Goal: Information Seeking & Learning: Learn about a topic

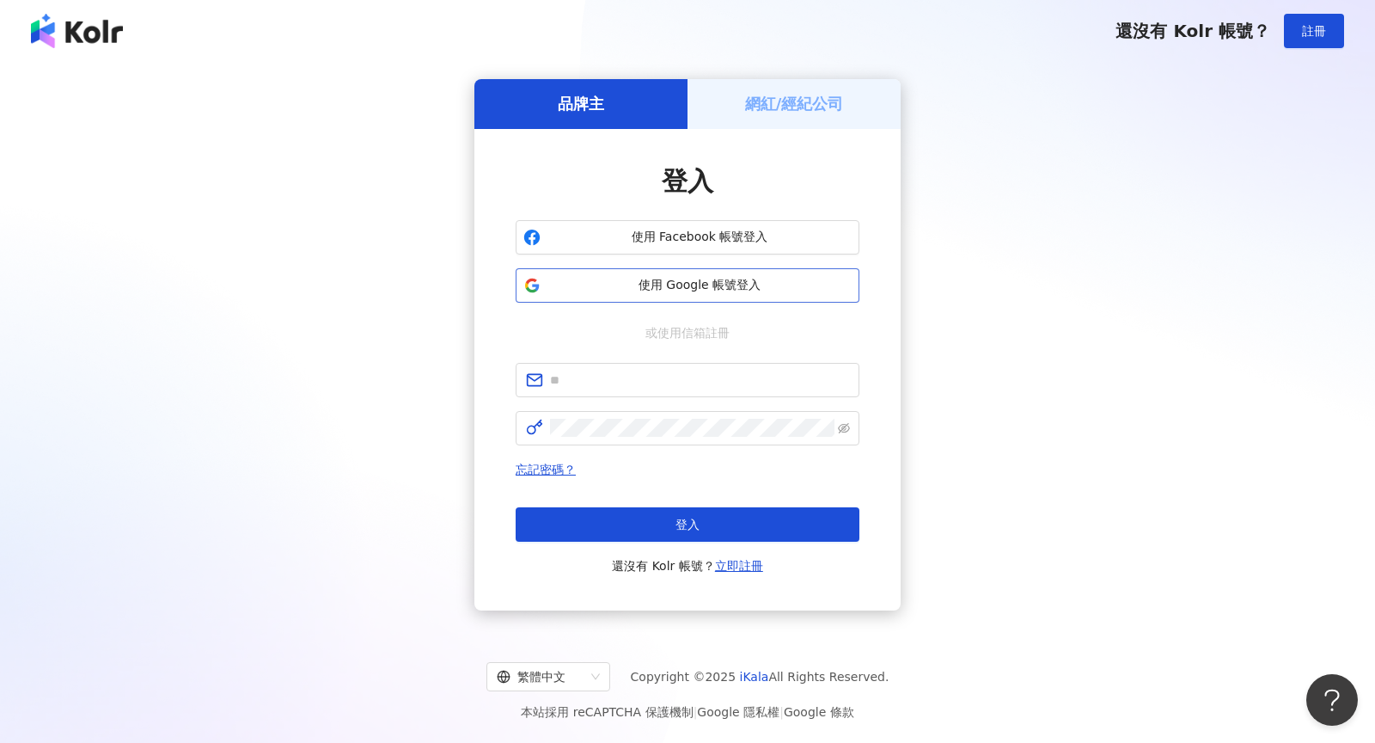
click at [603, 290] on span "使用 Google 帳號登入" at bounding box center [699, 285] width 304 height 17
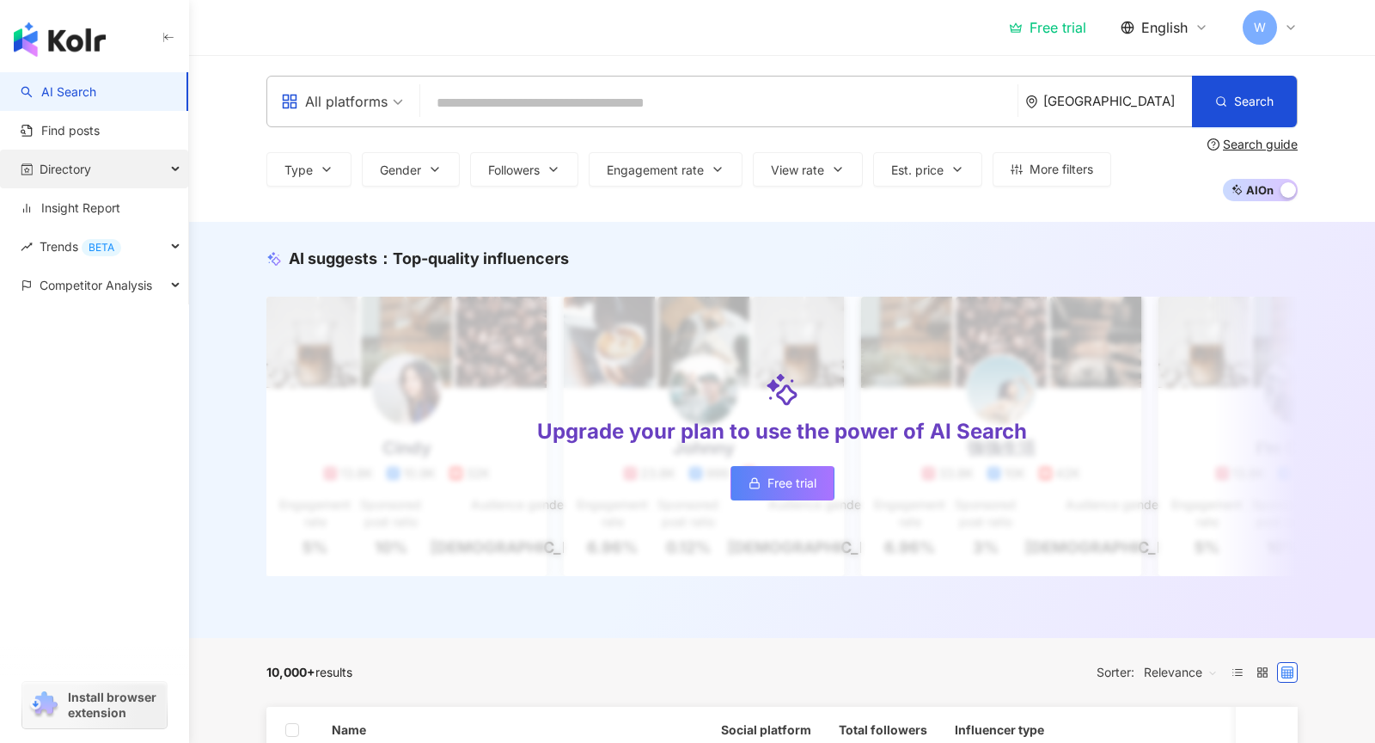
click at [69, 162] on span "Directory" at bounding box center [66, 169] width 52 height 39
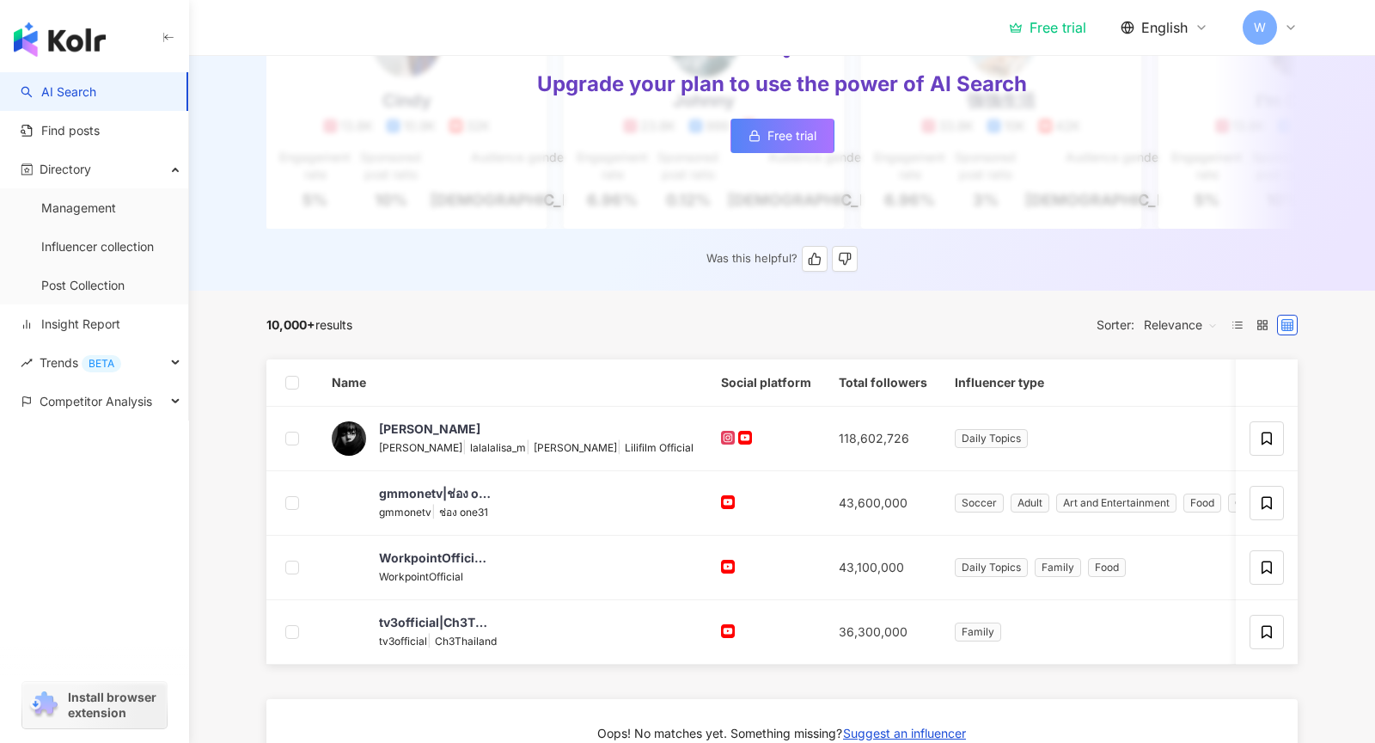
scroll to position [358, 0]
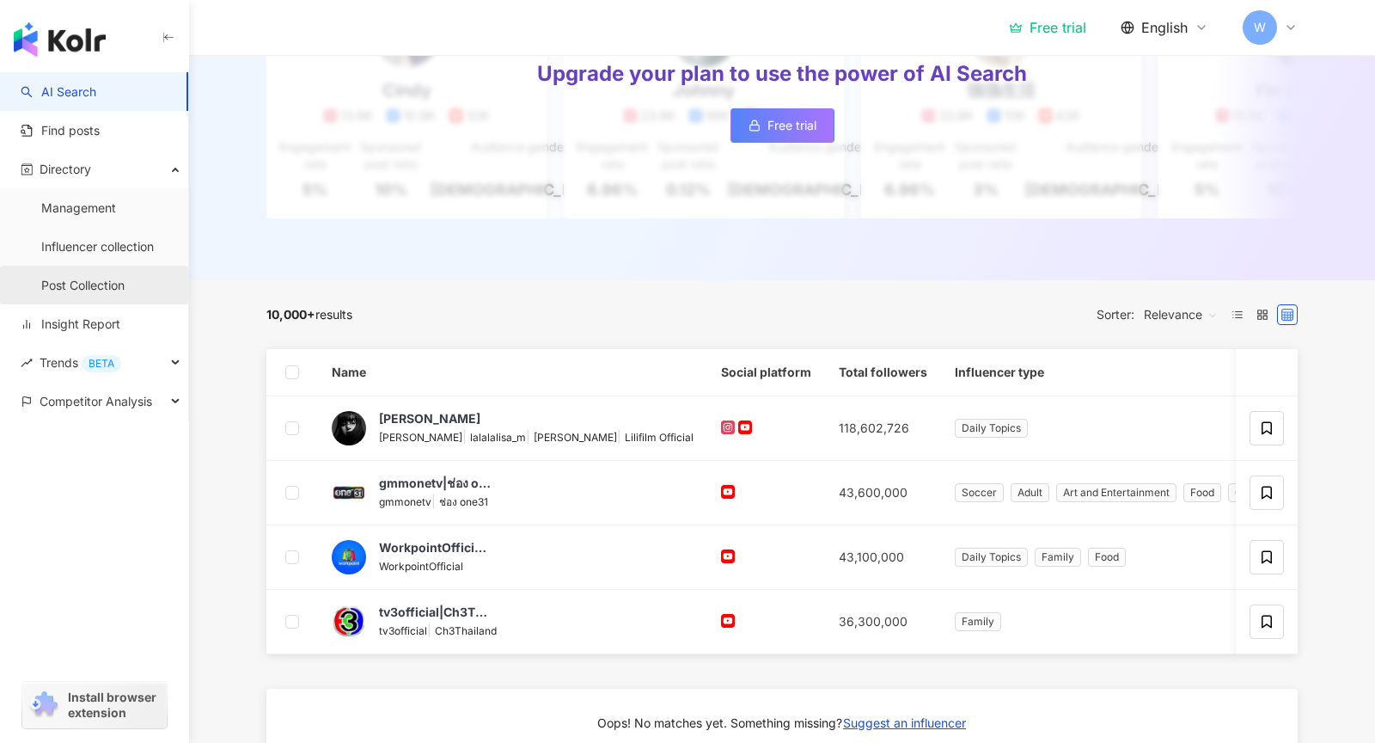
click at [63, 287] on link "Post Collection" at bounding box center [82, 285] width 83 height 17
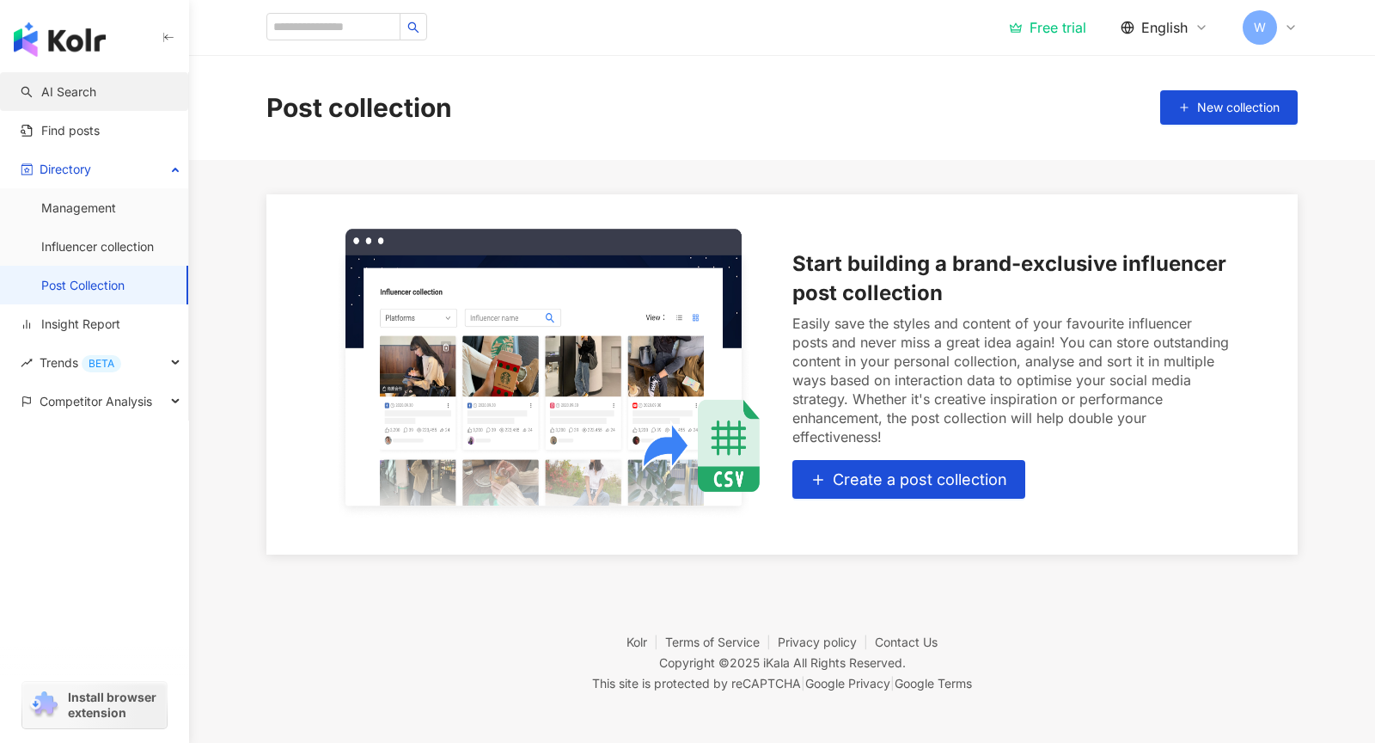
click at [79, 91] on link "AI Search" at bounding box center [59, 91] width 76 height 17
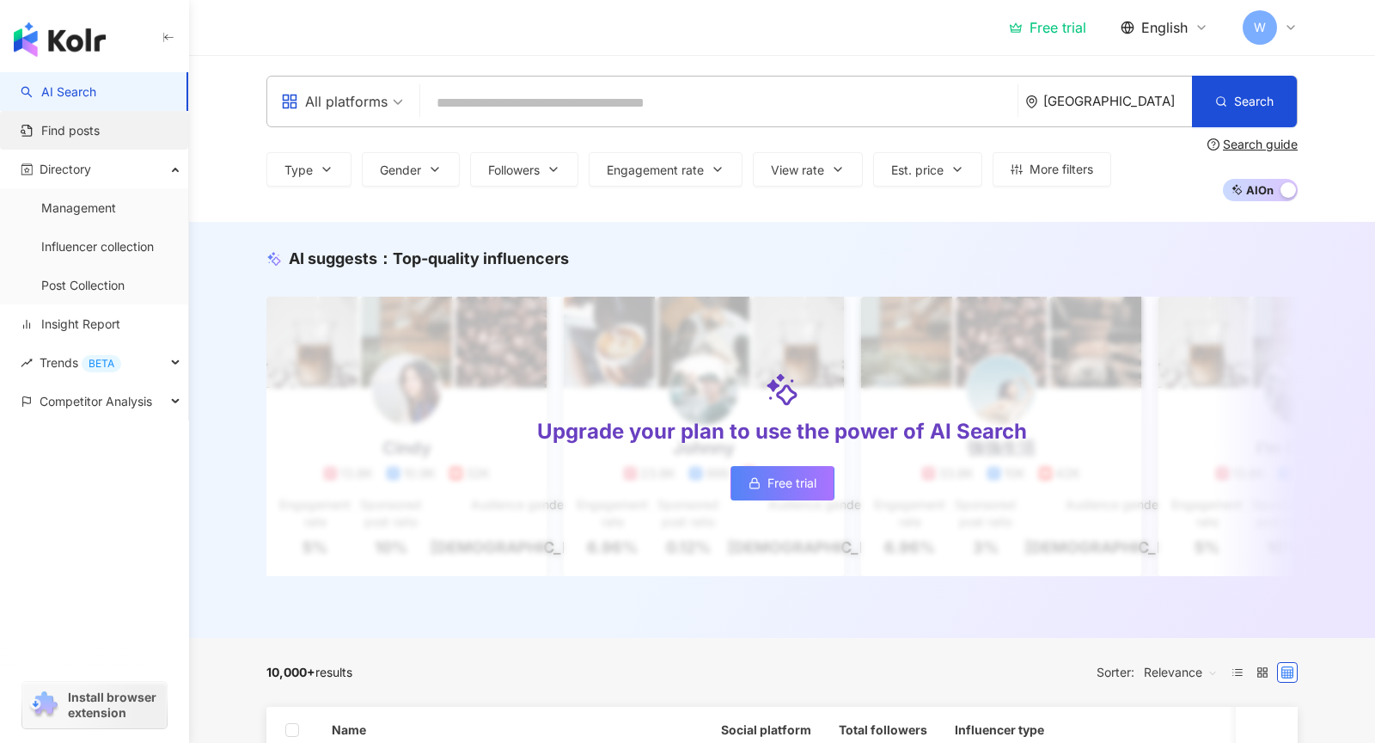
click at [100, 138] on link "Find posts" at bounding box center [60, 130] width 79 height 17
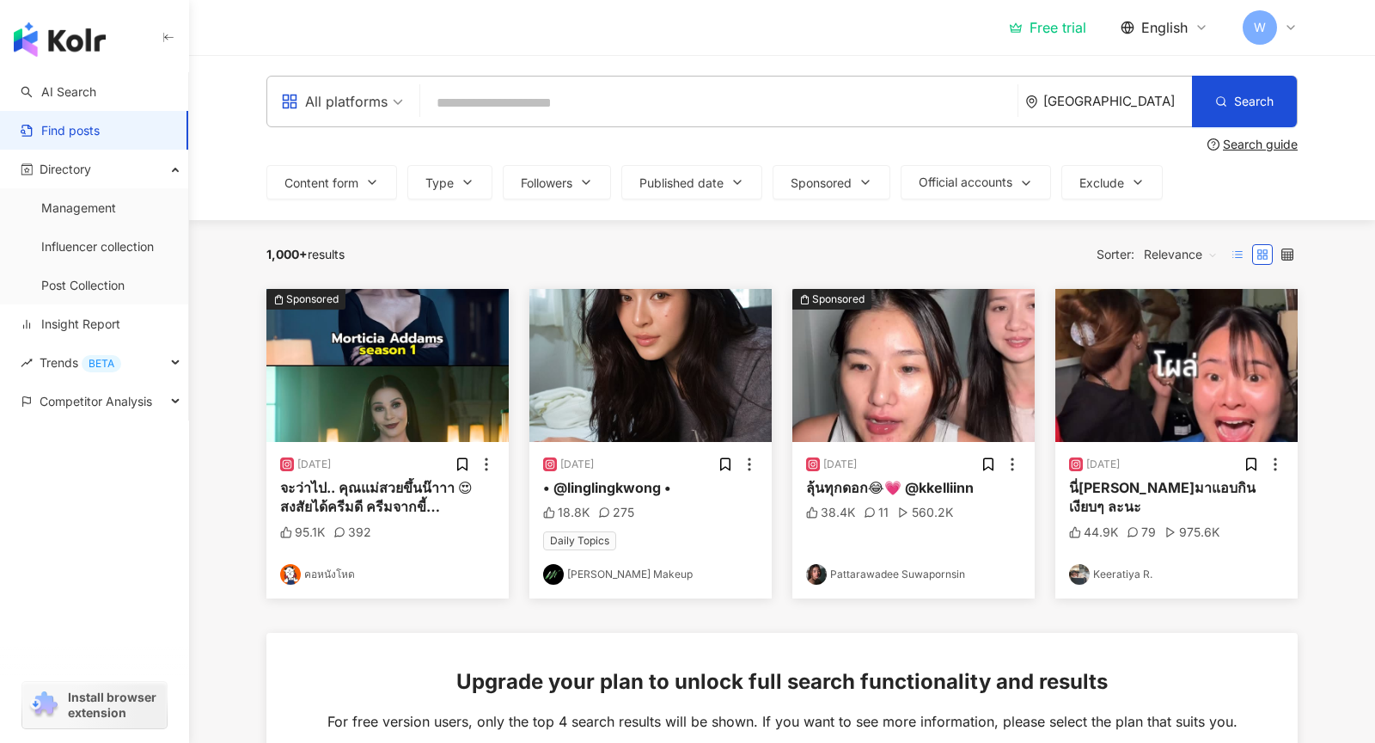
click at [1245, 251] on label at bounding box center [1237, 254] width 21 height 21
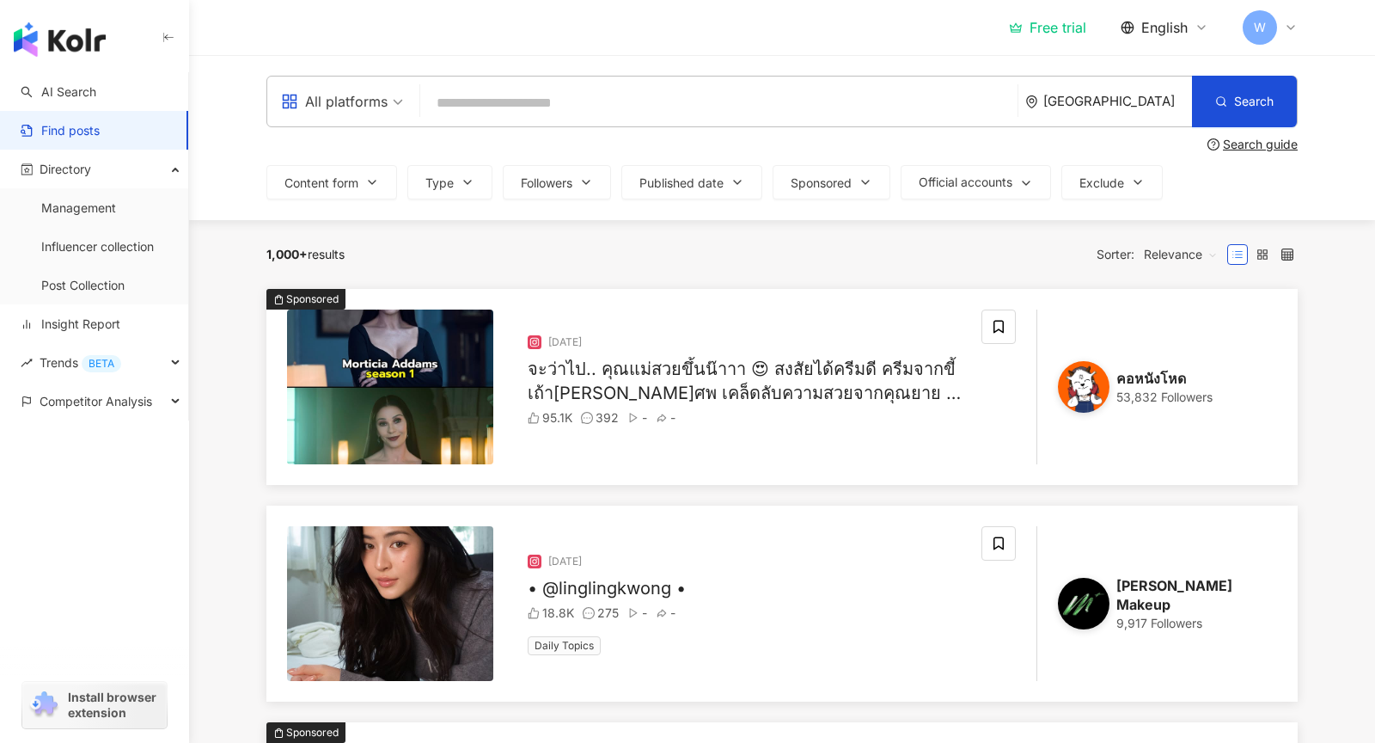
click at [435, 395] on img at bounding box center [390, 386] width 206 height 155
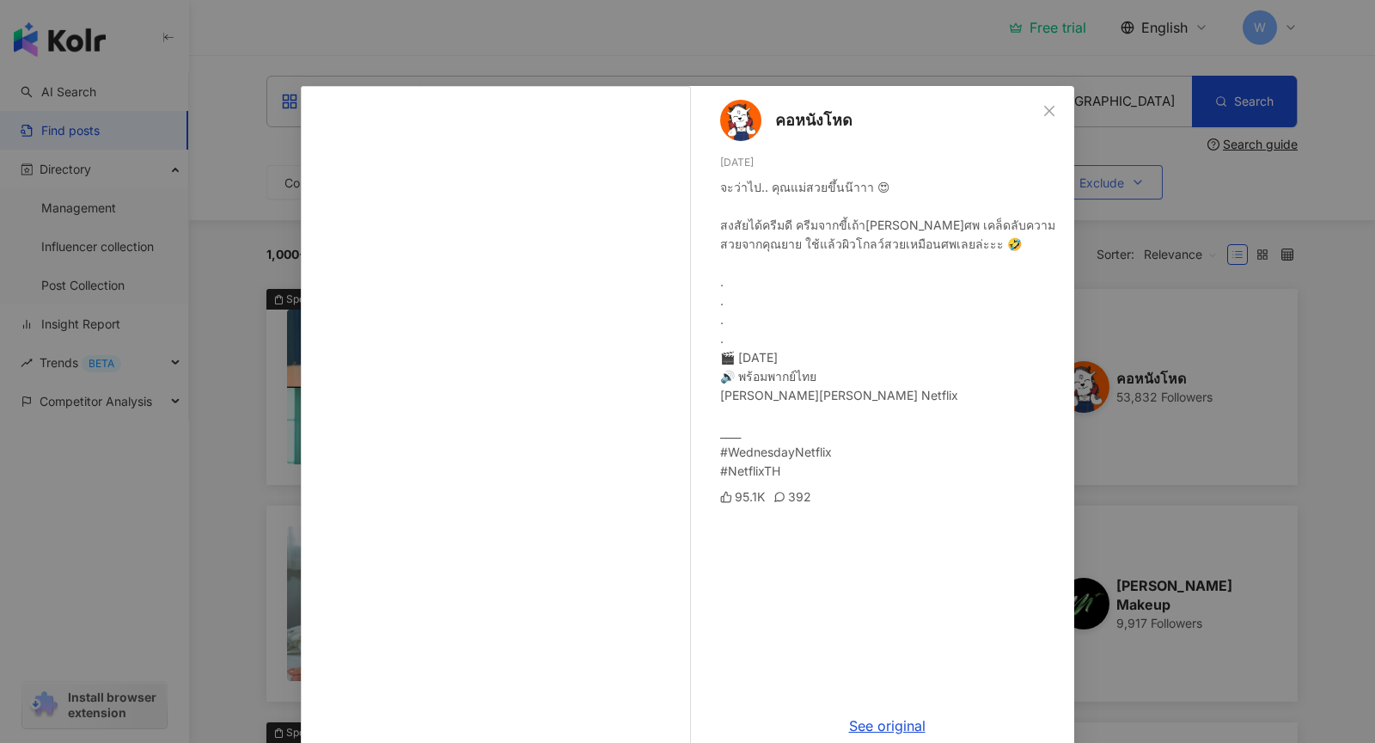
click at [1126, 198] on div "คอหนังโหด 9/9/25 จะว่าไป.. คุณแม่สวยขึ้นน๊าาา 😍 สงสัยได้ครีมดี ครีมจากขี้เถ้าเผ…" at bounding box center [687, 371] width 1375 height 743
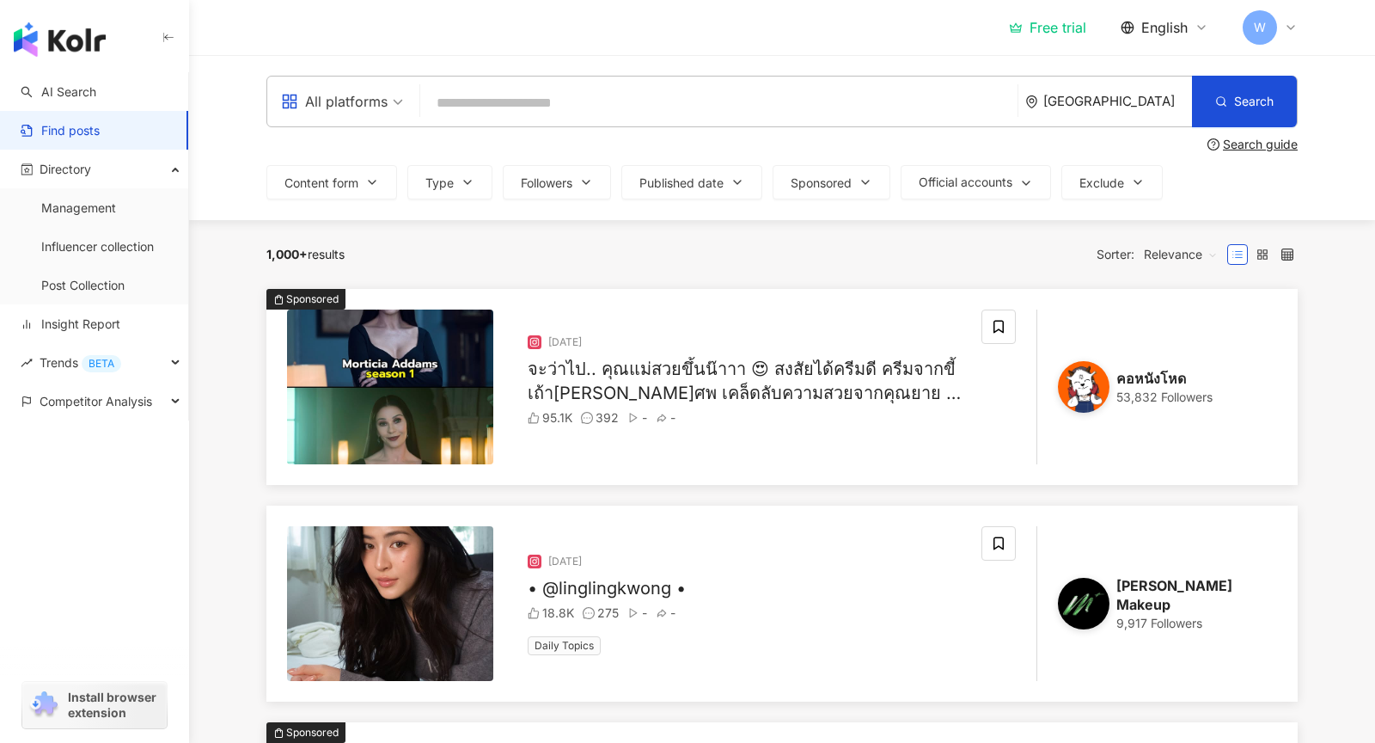
click at [654, 376] on div "จะว่าไป.. คุณแม่สวยขึ้นน๊าาา 😍 สงสัยได้ครีมดี ครีมจากขี้เถ้าเผาศพ เคล็ดลับความส…" at bounding box center [748, 381] width 440 height 48
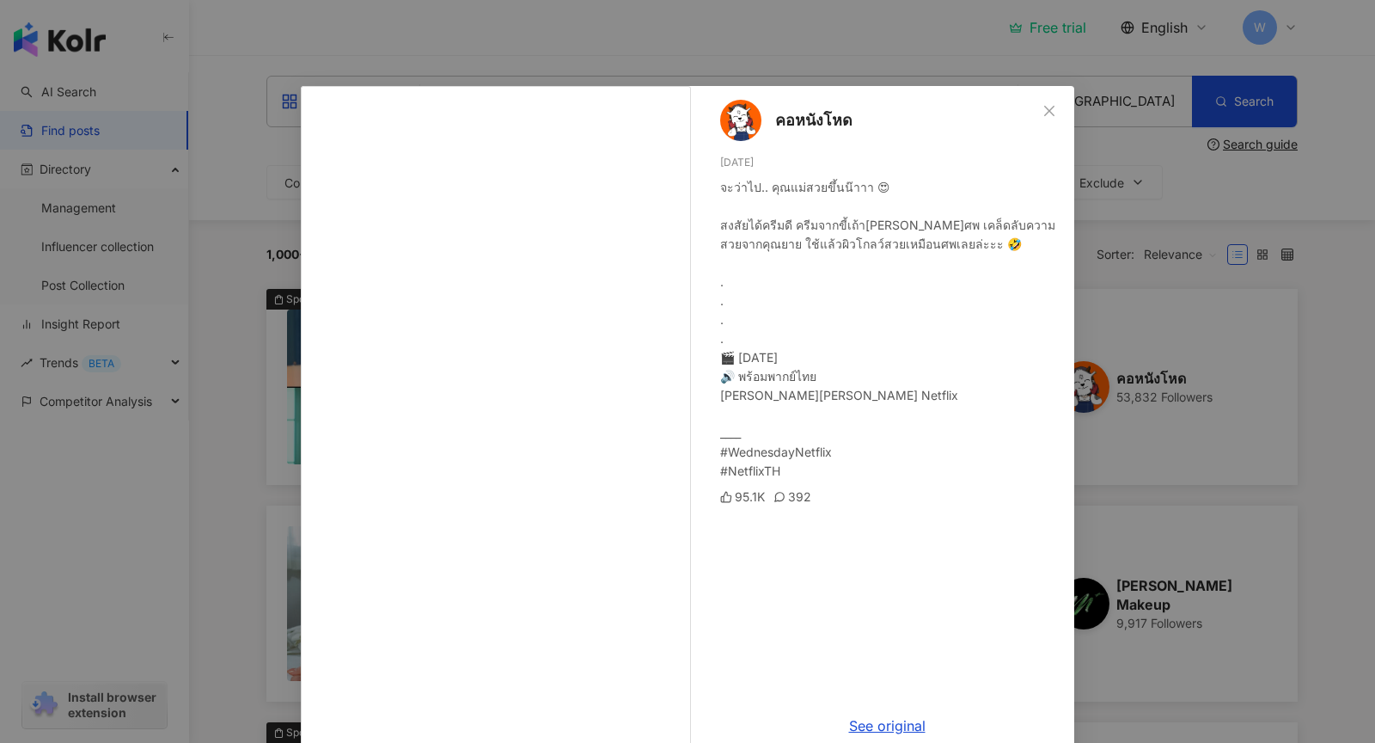
click at [1220, 384] on div "คอหนังโหด 9/9/25 จะว่าไป.. คุณแม่สวยขึ้นน๊าาา 😍 สงสัยได้ครีมดี ครีมจากขี้เถ้าเผ…" at bounding box center [687, 371] width 1375 height 743
